Goal: Task Accomplishment & Management: Complete application form

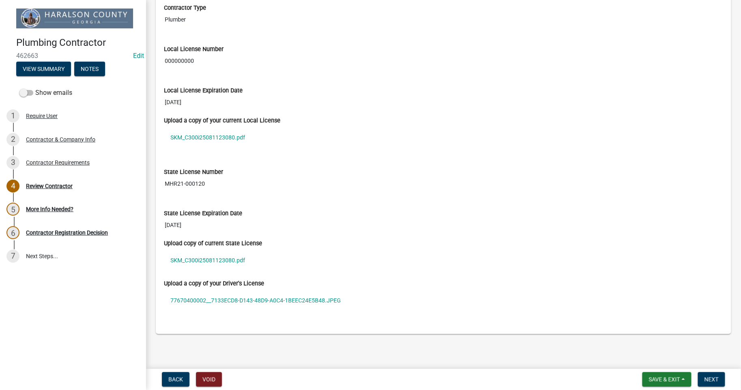
scroll to position [724, 0]
click at [221, 137] on link "SKM_C300i25081123080.pdf" at bounding box center [443, 137] width 559 height 19
click at [207, 261] on link "SKM_C300i25081123080.pdf" at bounding box center [443, 260] width 559 height 19
click at [208, 301] on link "77670400002__7133ECD8-D143-48D9-A0C4-1BEEC24E5B48.JPEG" at bounding box center [443, 300] width 559 height 19
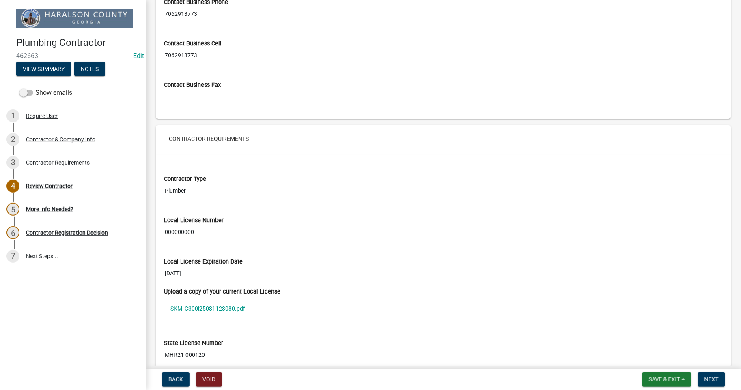
scroll to position [424, 0]
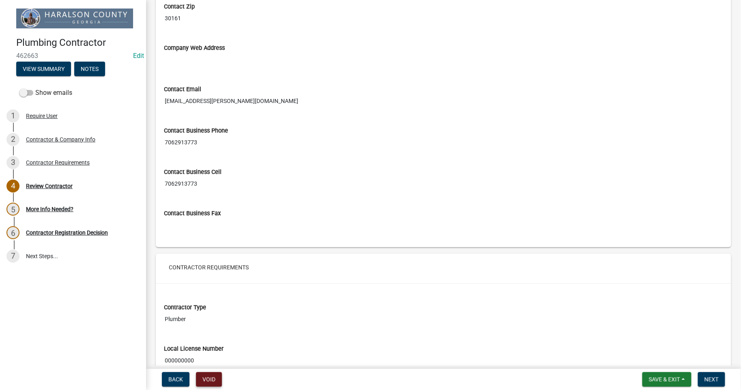
click at [211, 380] on button "Void" at bounding box center [209, 379] width 26 height 15
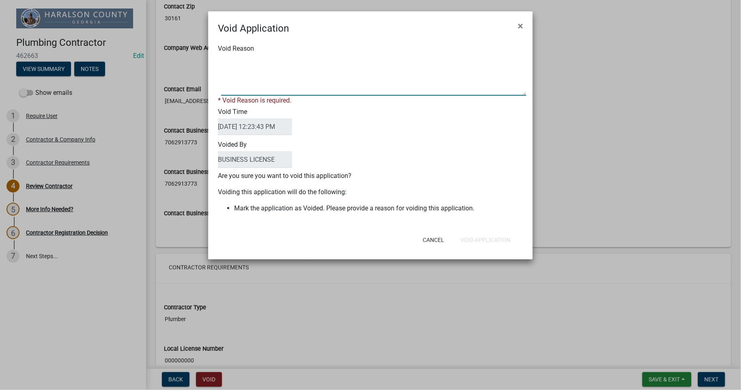
click at [269, 88] on textarea "Void Reason" at bounding box center [373, 75] width 305 height 41
type textarea "n"
type textarea "NOT NEEDED"
click at [477, 242] on form "Void Application × Void Reason * Void Reason is required. Void Time [DATE] 12:2…" at bounding box center [370, 131] width 325 height 241
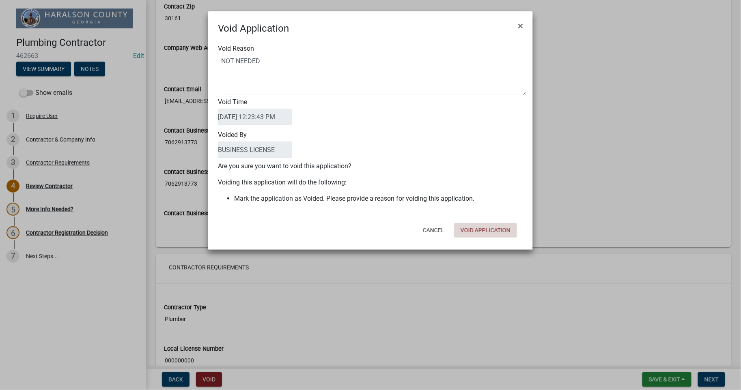
click at [482, 233] on button "Void Application" at bounding box center [485, 230] width 63 height 15
